Goal: Browse casually

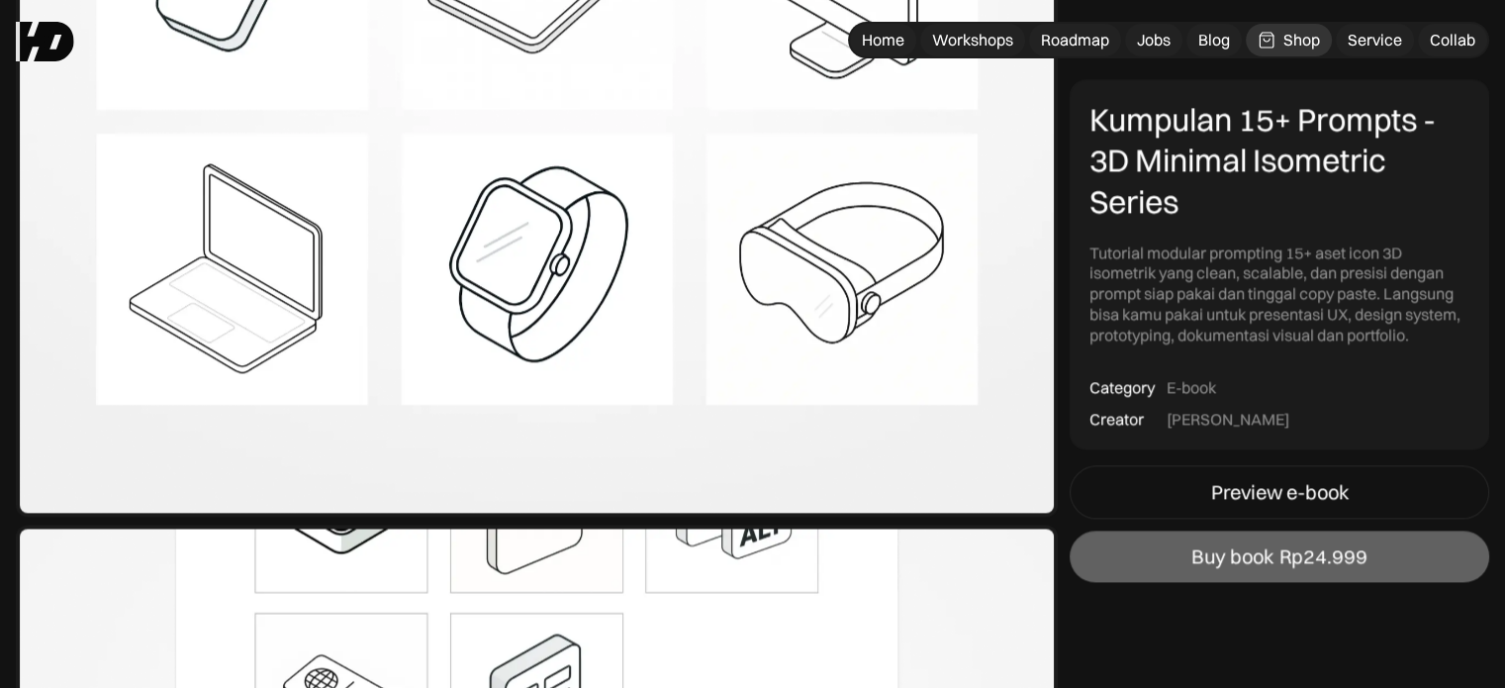
scroll to position [2638, 0]
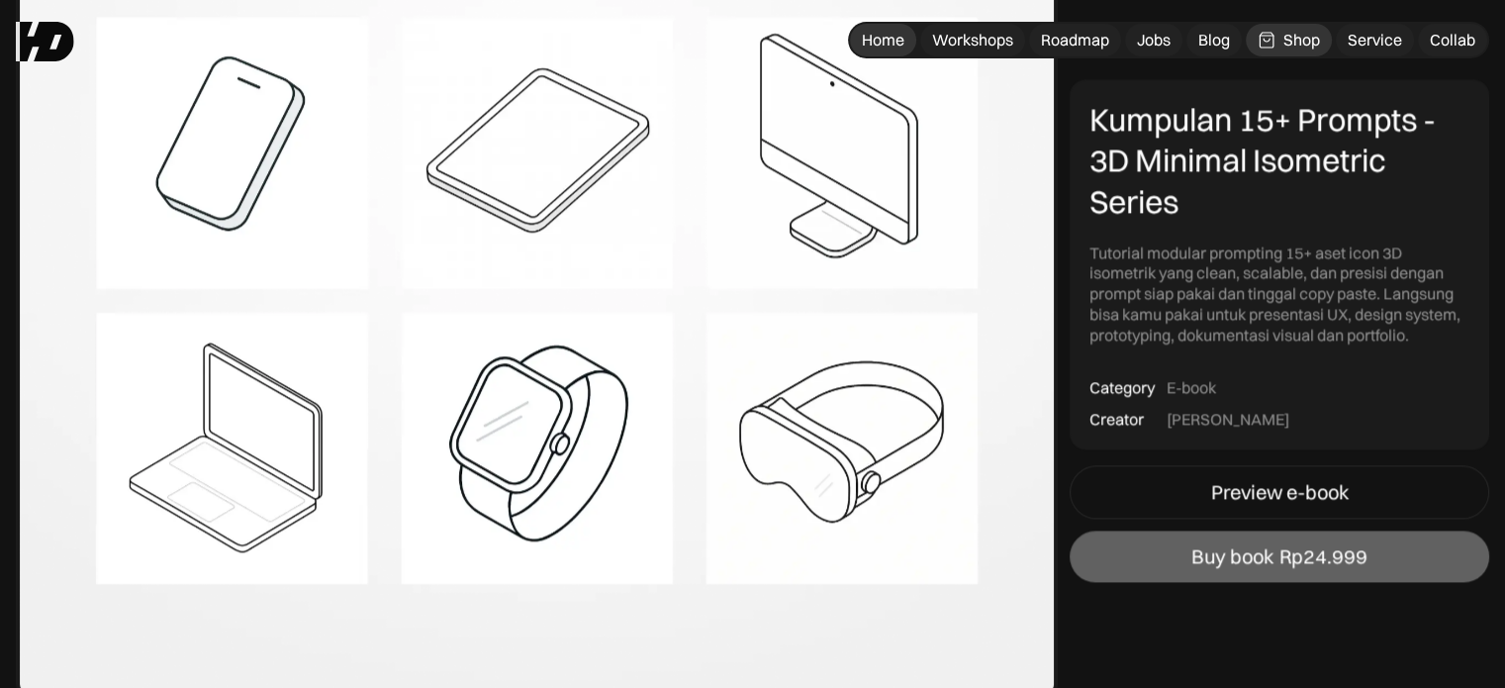
click at [879, 37] on div "Home" at bounding box center [883, 40] width 43 height 21
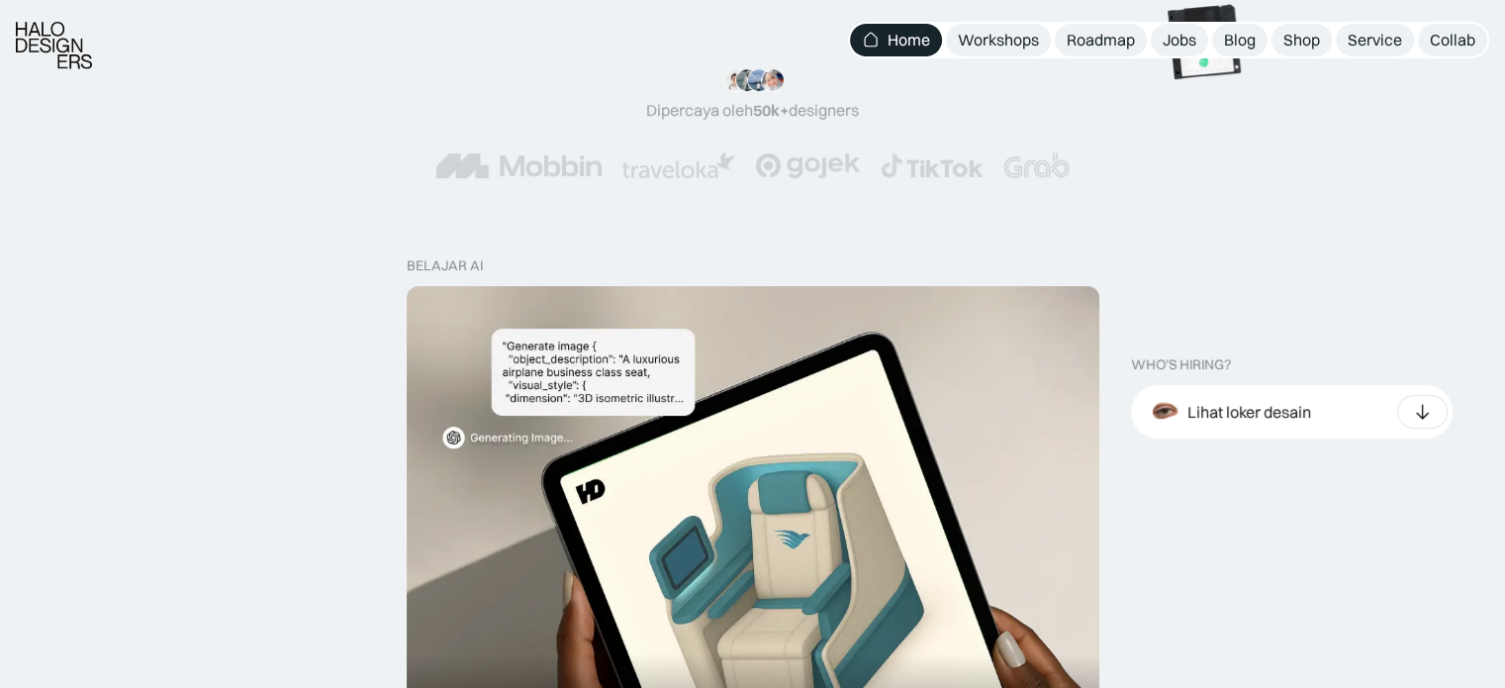
scroll to position [659, 0]
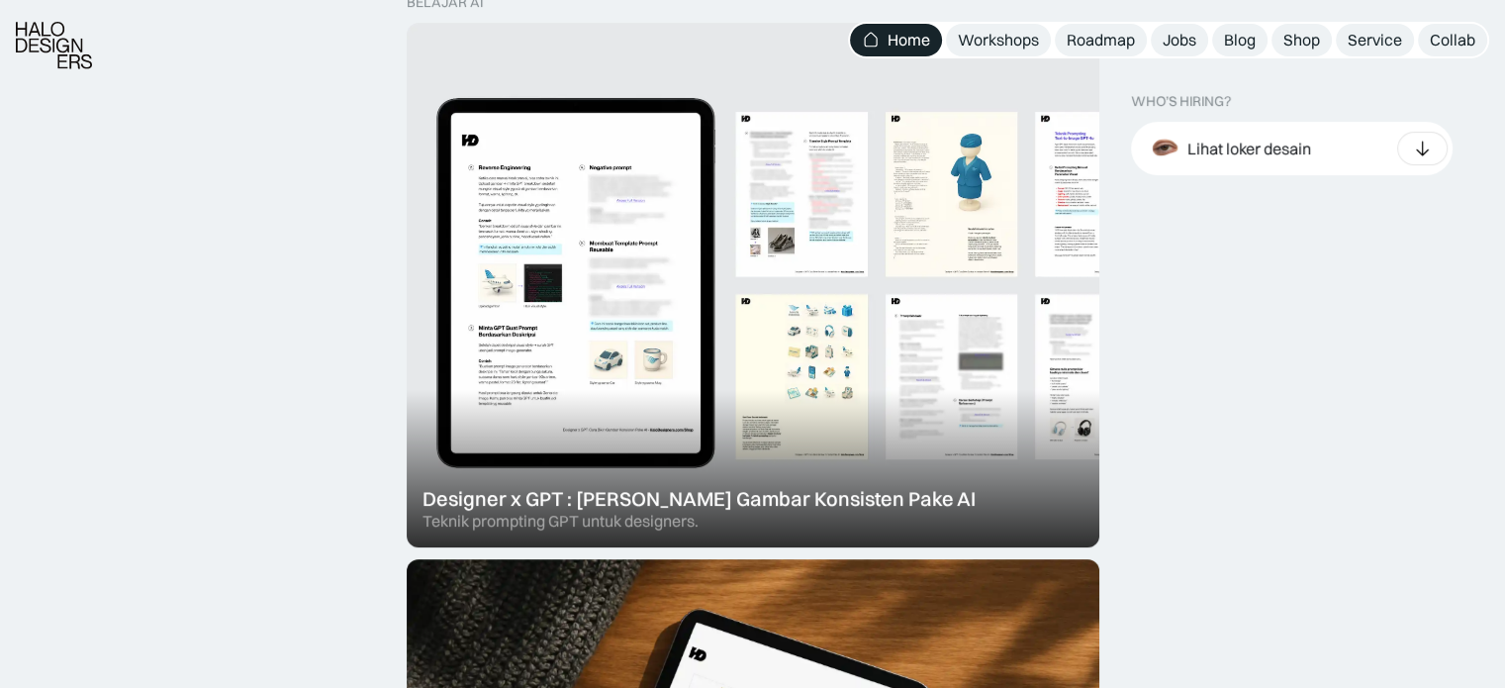
click at [598, 209] on div at bounding box center [753, 285] width 693 height 524
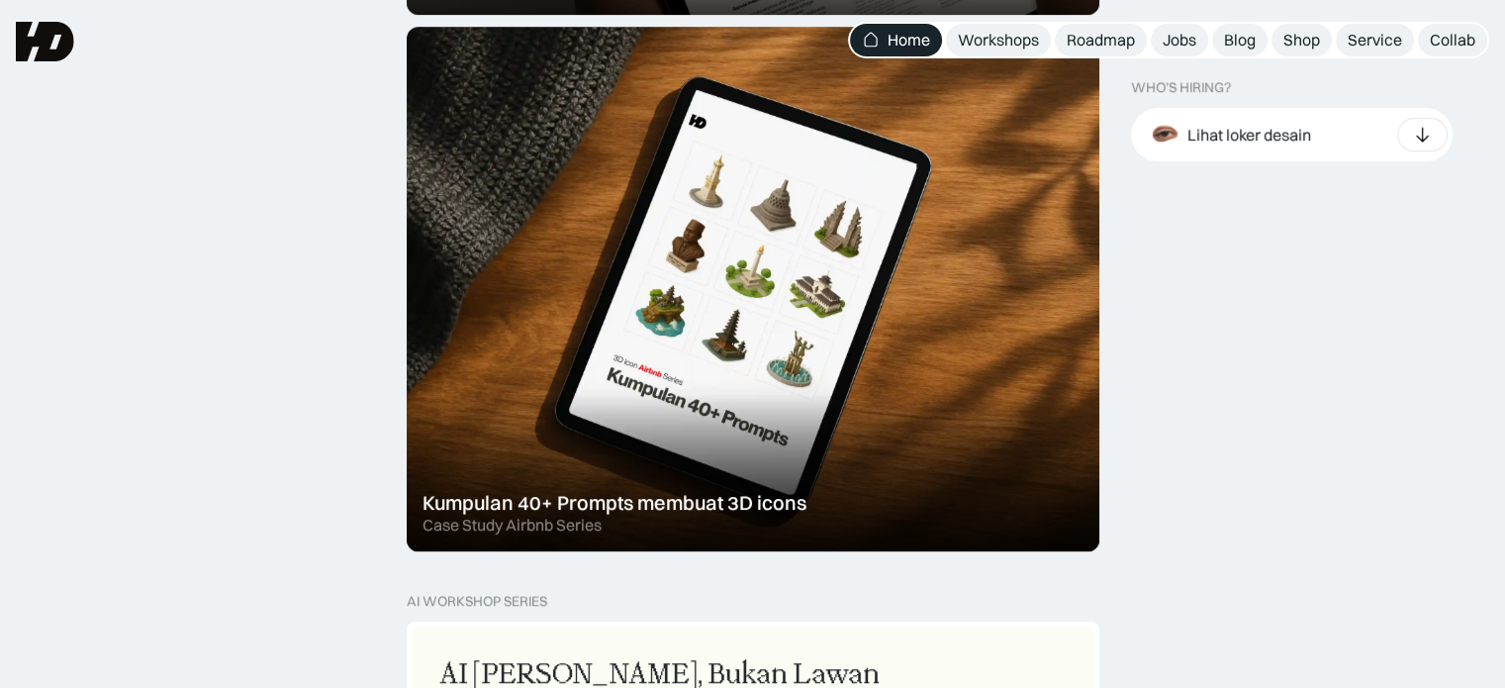
scroll to position [1187, 0]
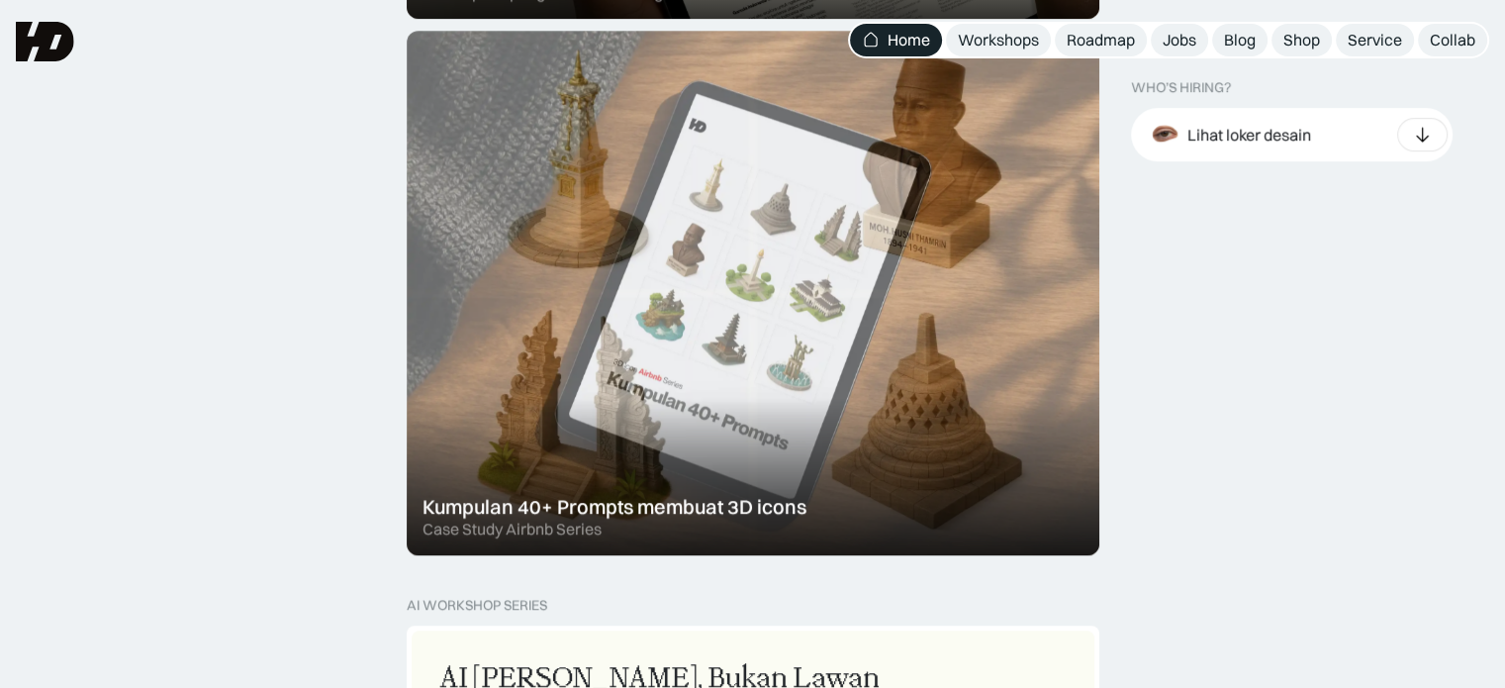
click at [630, 304] on div at bounding box center [753, 293] width 693 height 524
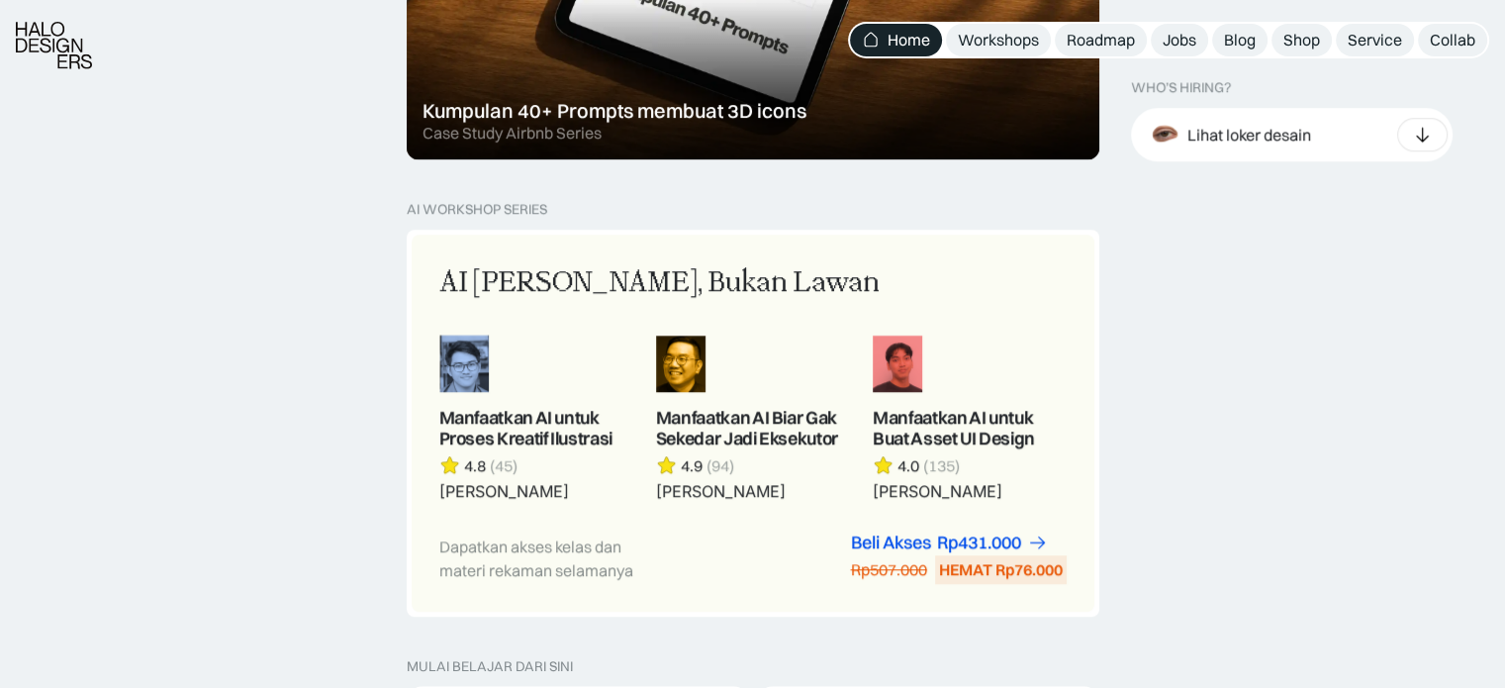
scroll to position [2242, 0]
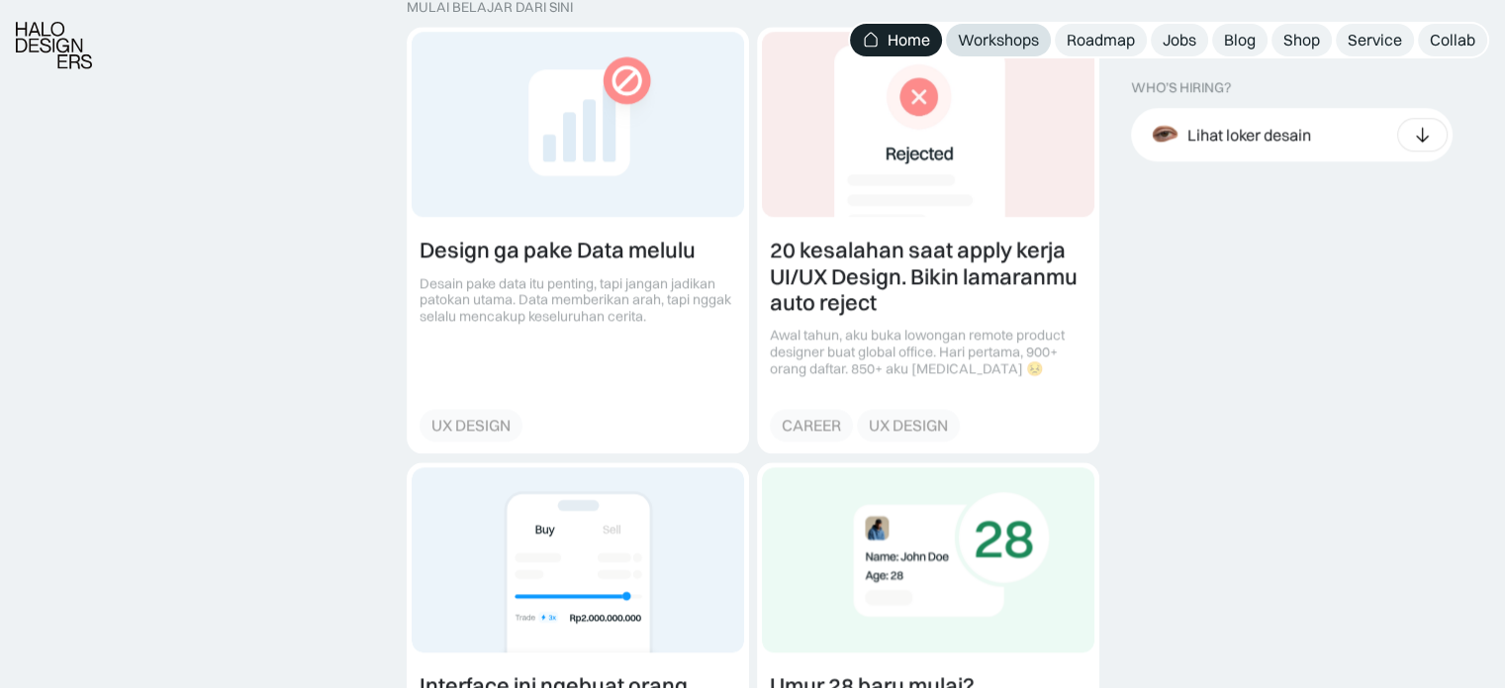
click at [1018, 44] on div "Workshops" at bounding box center [998, 40] width 81 height 21
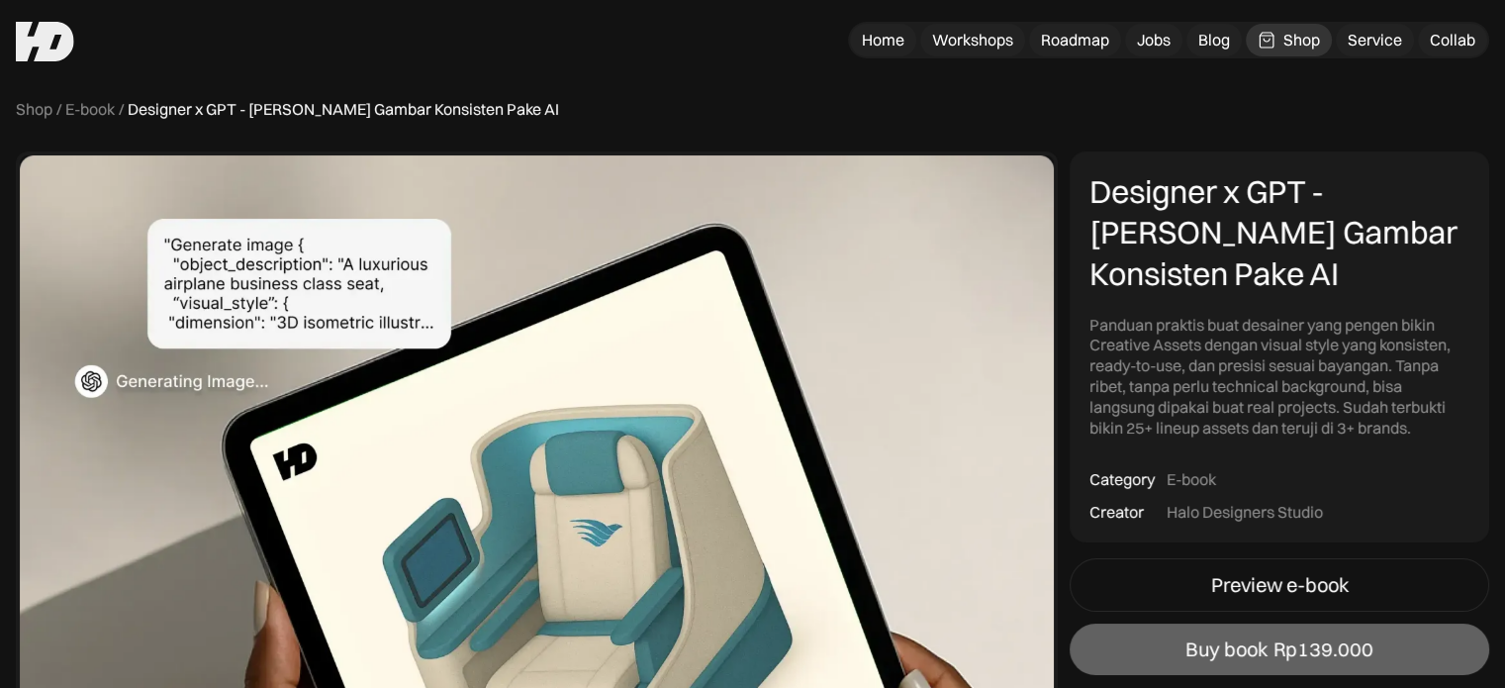
click at [306, 274] on img at bounding box center [537, 546] width 1042 height 790
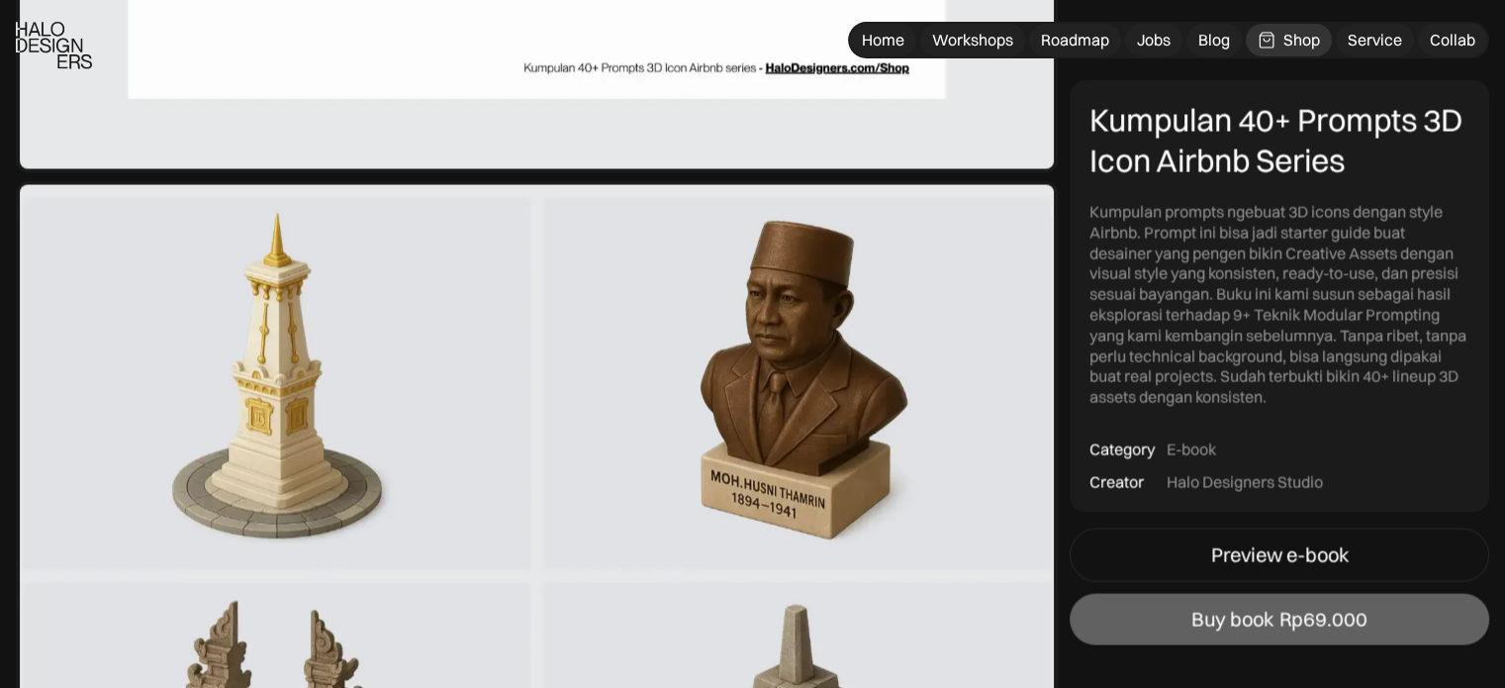
scroll to position [4221, 0]
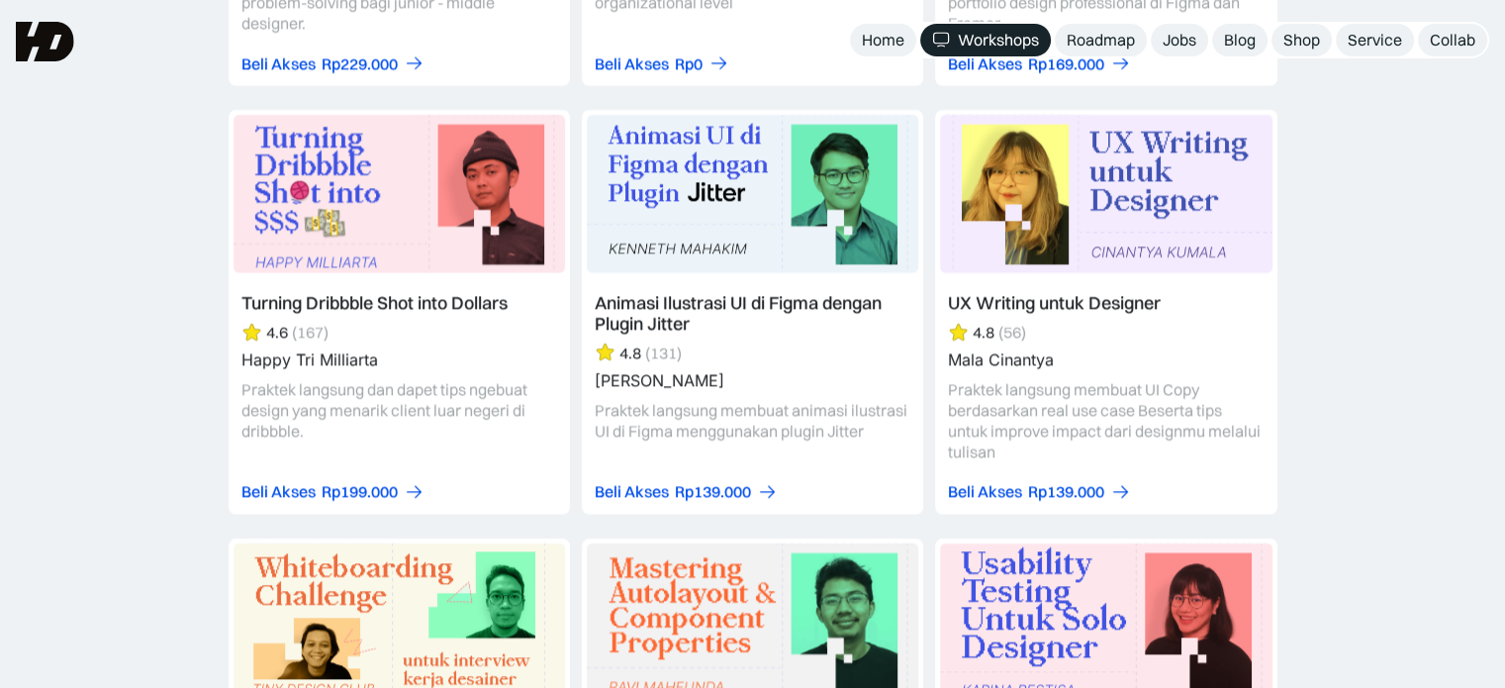
scroll to position [6200, 0]
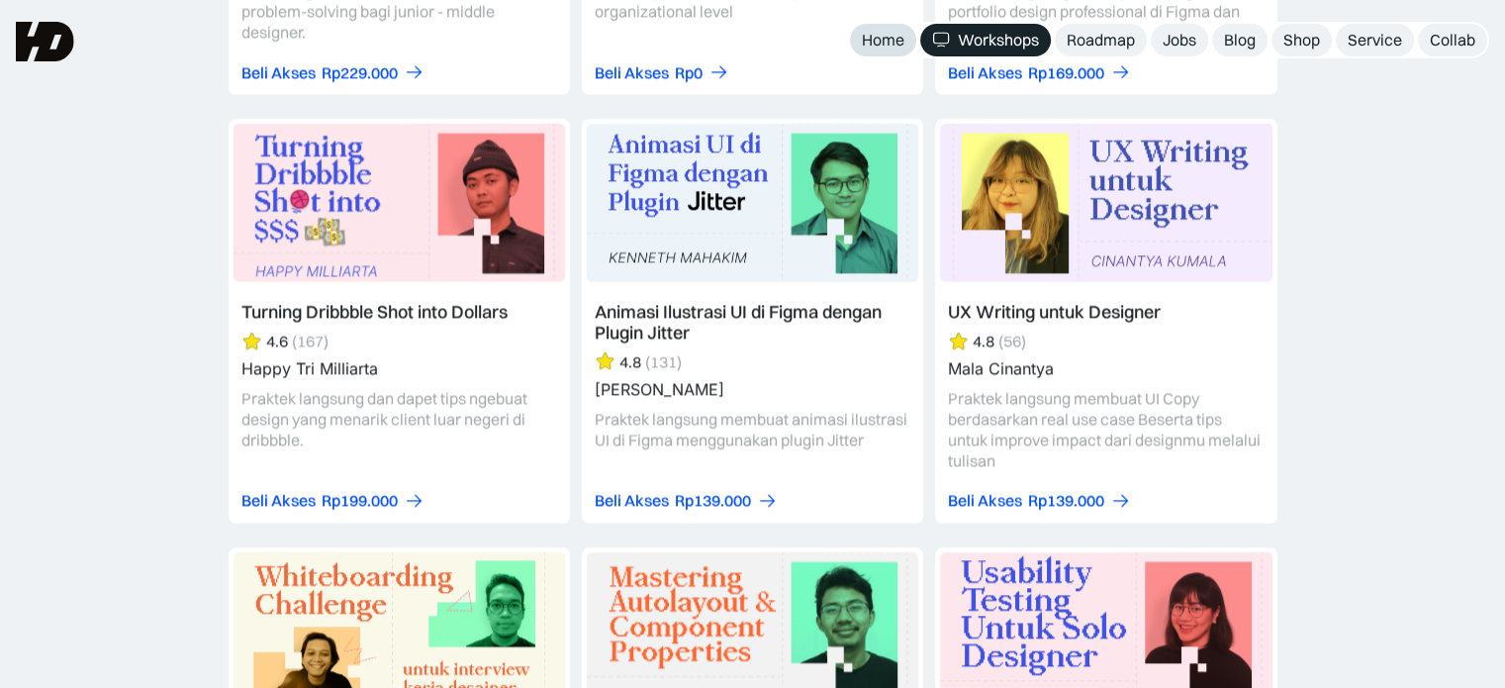
click at [878, 48] on div "Home" at bounding box center [883, 40] width 43 height 21
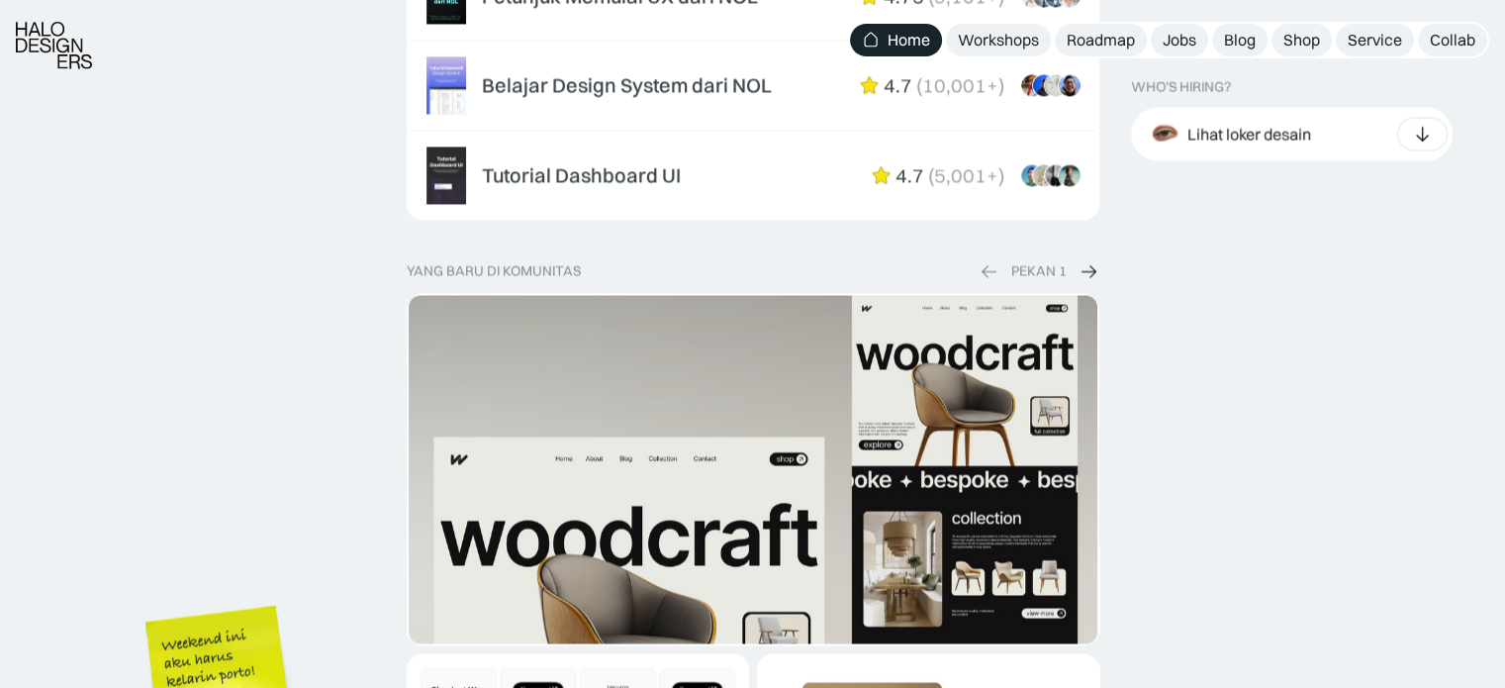
scroll to position [3166, 0]
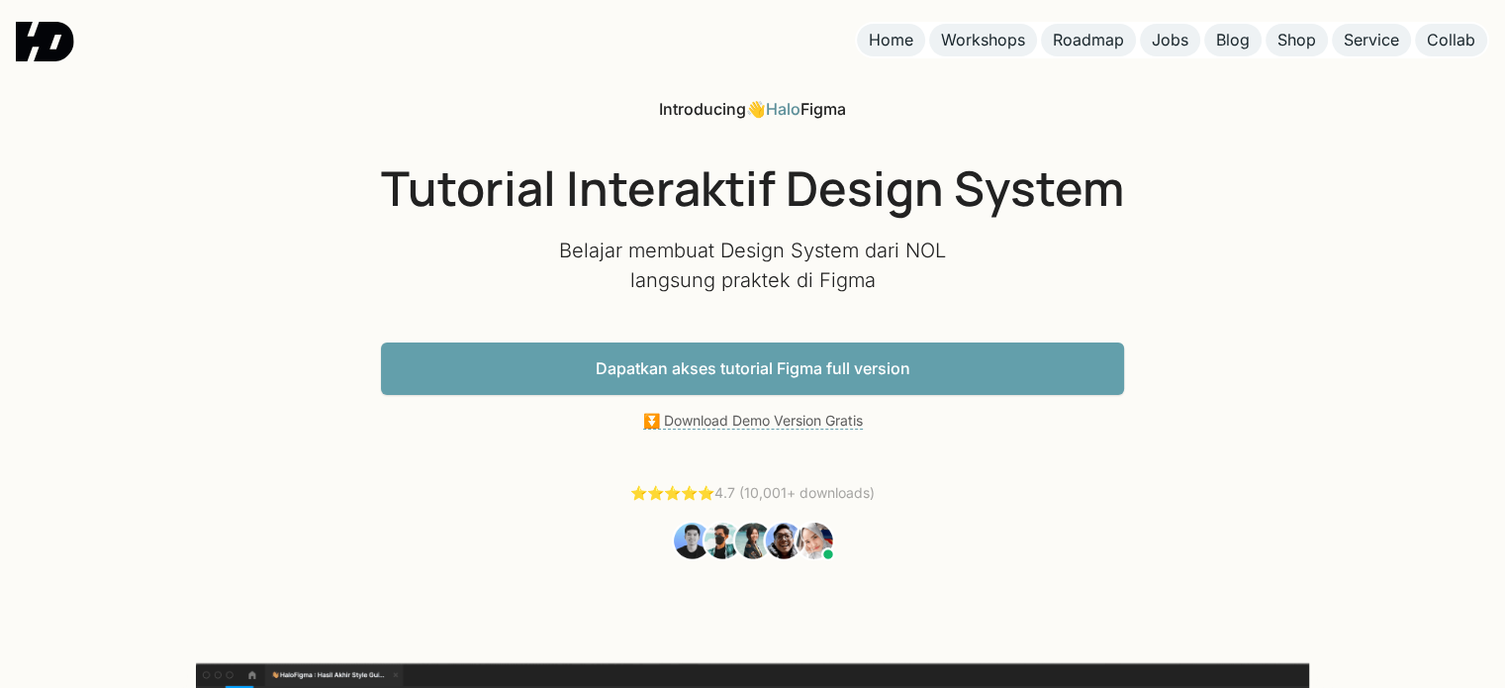
click at [937, 349] on link "Dapatkan akses tutorial Figma full version" at bounding box center [752, 368] width 743 height 52
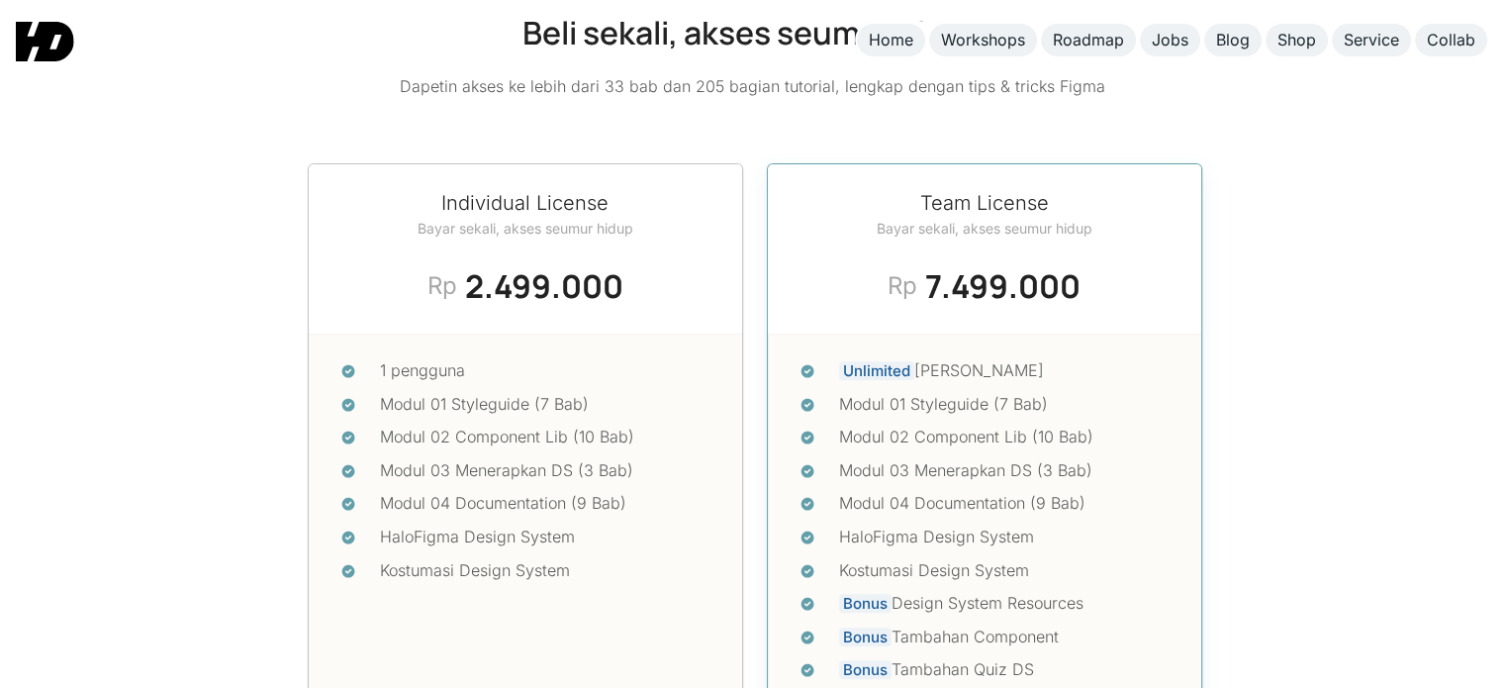
scroll to position [8373, 0]
